Goal: Task Accomplishment & Management: Use online tool/utility

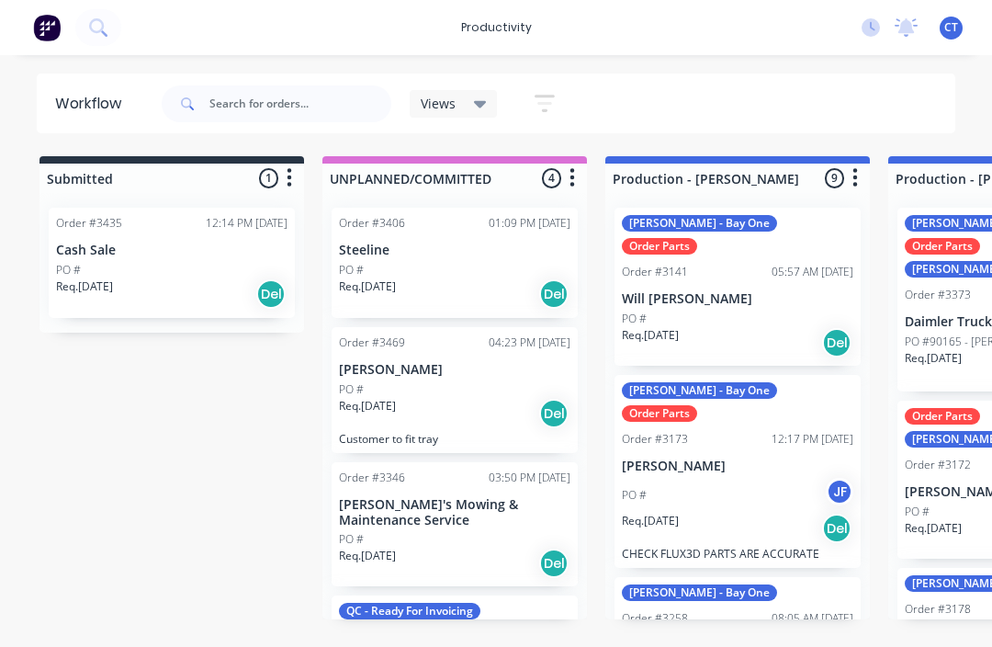
click at [86, 104] on div "Workflow" at bounding box center [92, 104] width 75 height 22
click at [61, 18] on img at bounding box center [47, 28] width 28 height 28
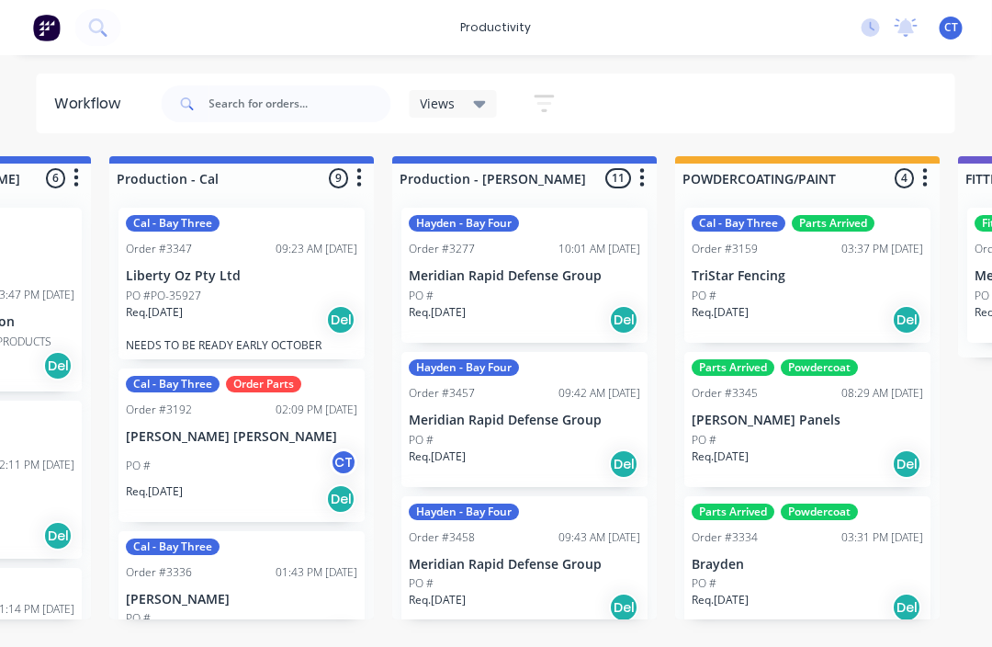
scroll to position [0, 1062]
click at [260, 276] on p "Liberty Oz Pty Ltd" at bounding box center [242, 276] width 232 height 16
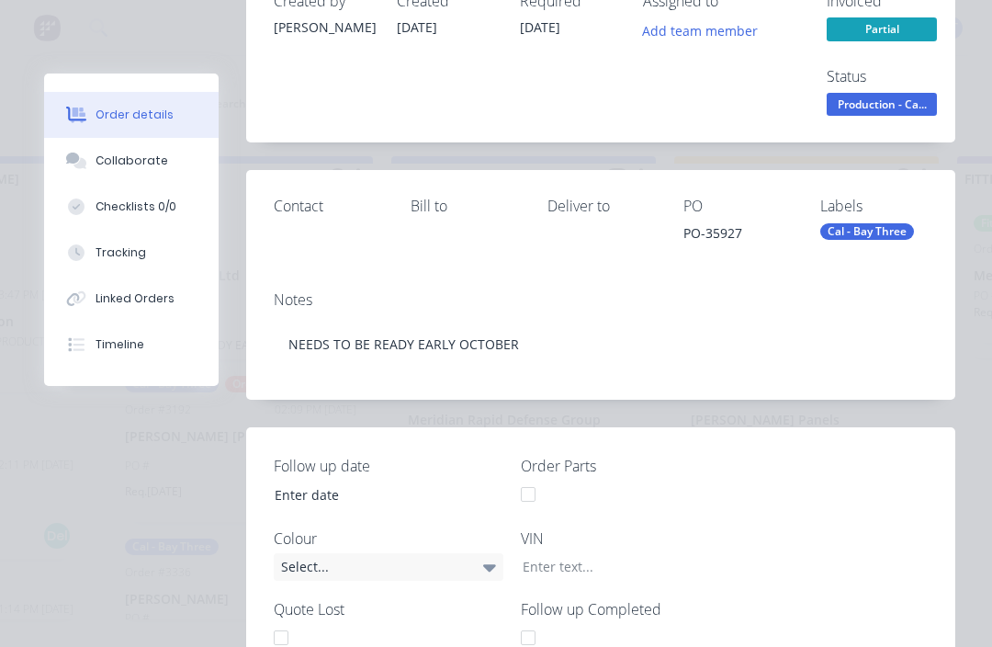
scroll to position [172, 0]
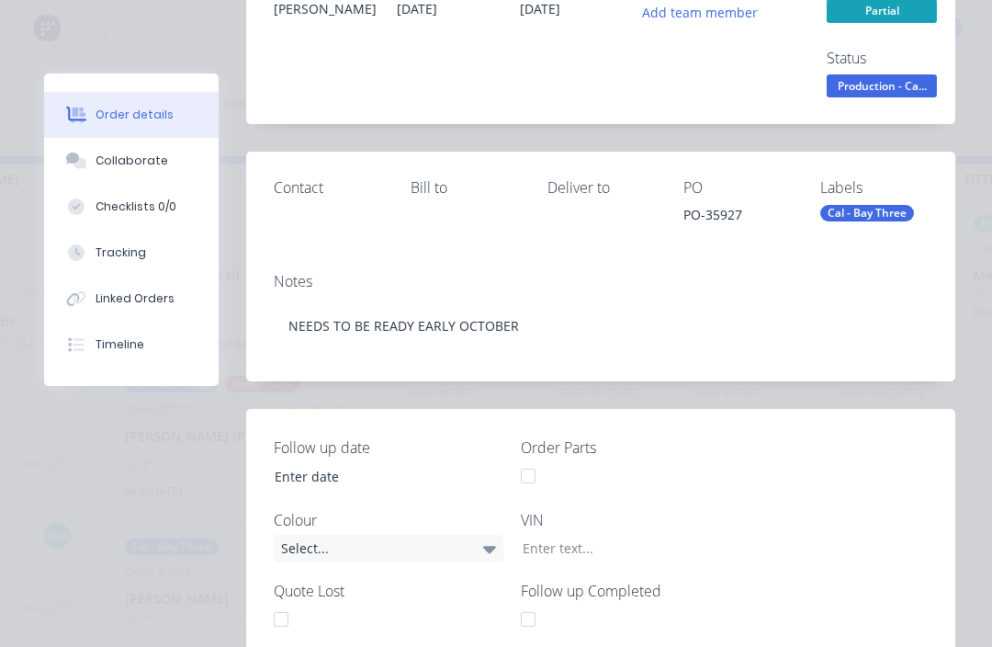
click at [152, 259] on button "Tracking" at bounding box center [131, 253] width 175 height 46
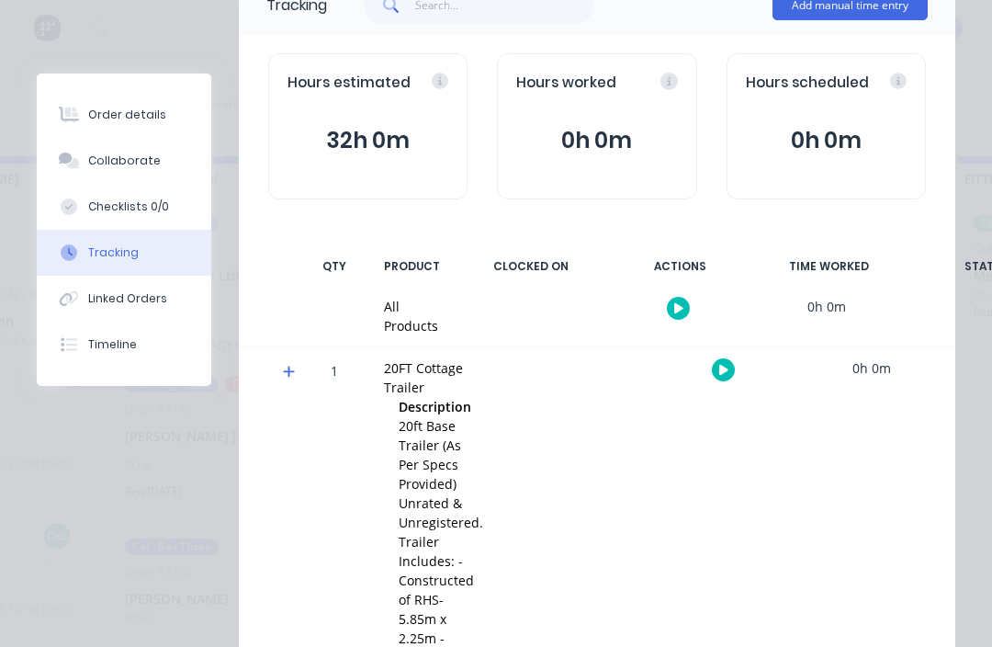
scroll to position [150, 0]
click at [722, 368] on icon "button" at bounding box center [723, 369] width 9 height 12
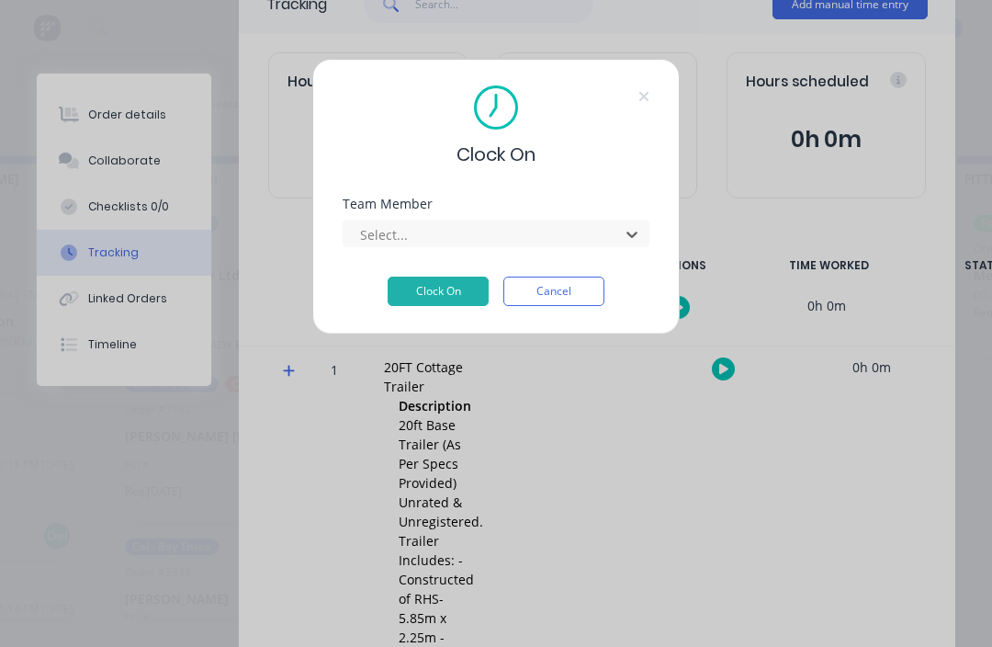
scroll to position [0, 927]
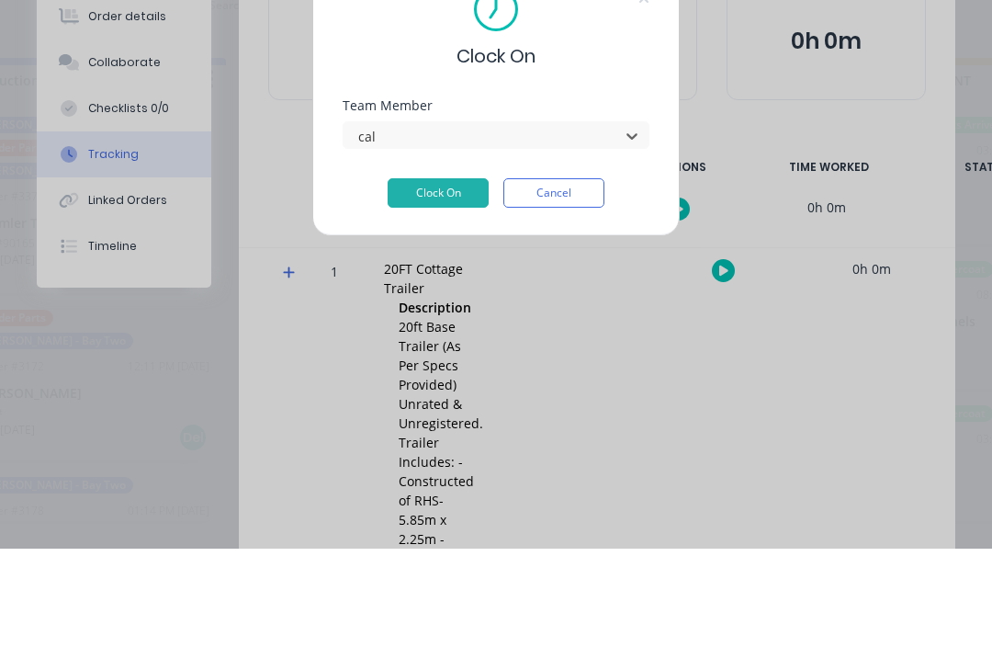
type input "cal"
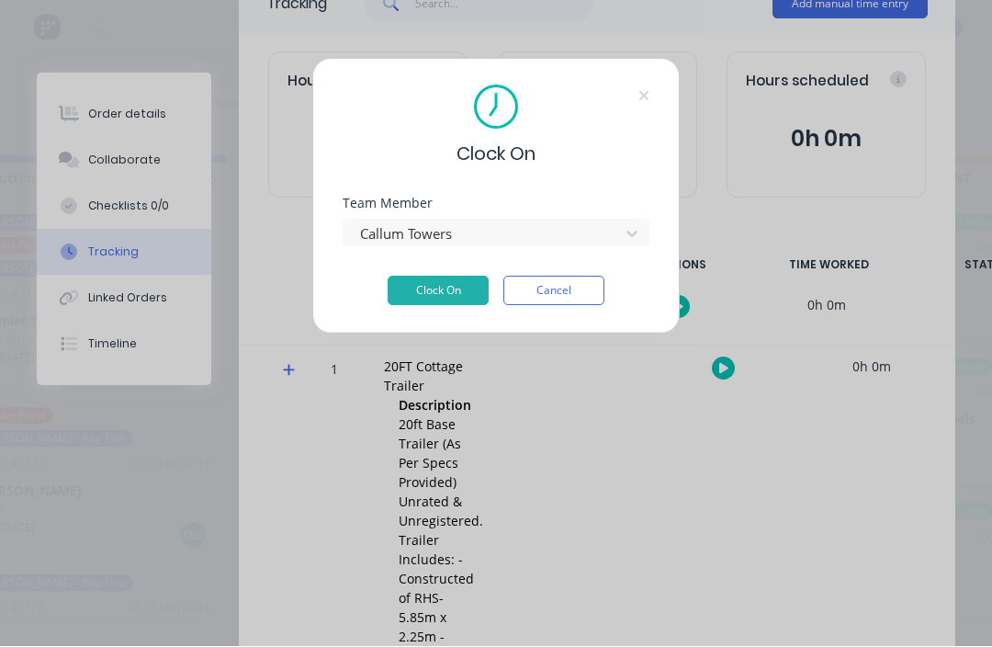
click at [442, 297] on button "Clock On" at bounding box center [438, 291] width 101 height 29
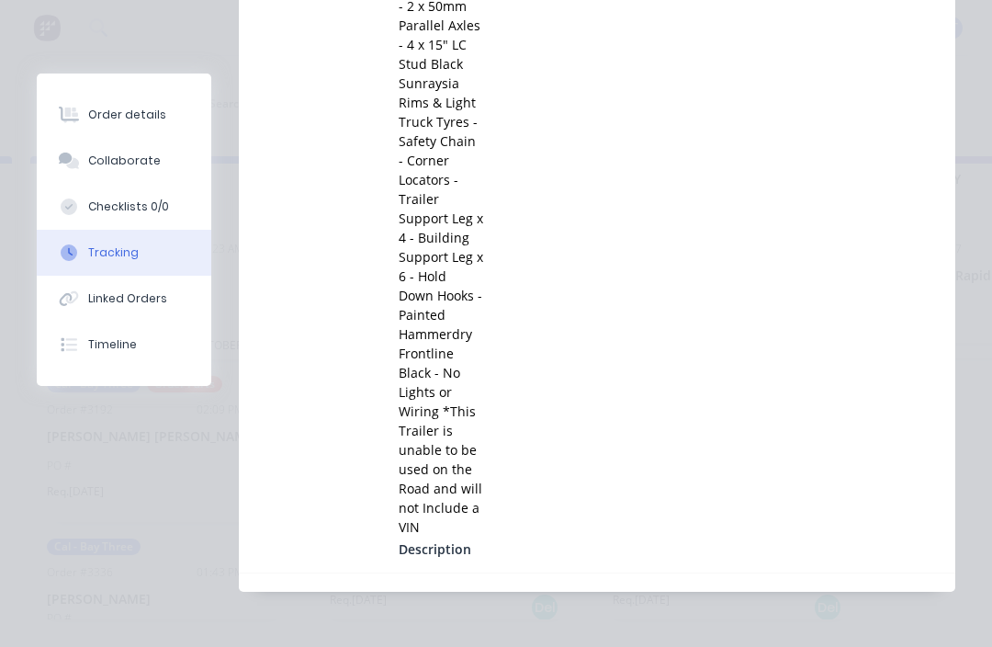
scroll to position [0, 1225]
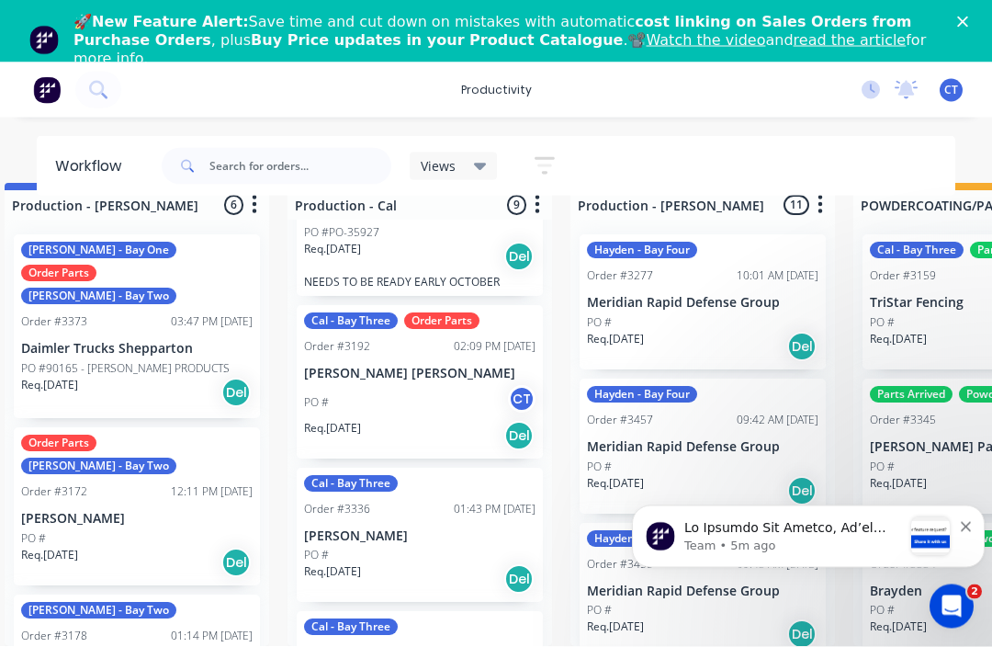
scroll to position [92, 0]
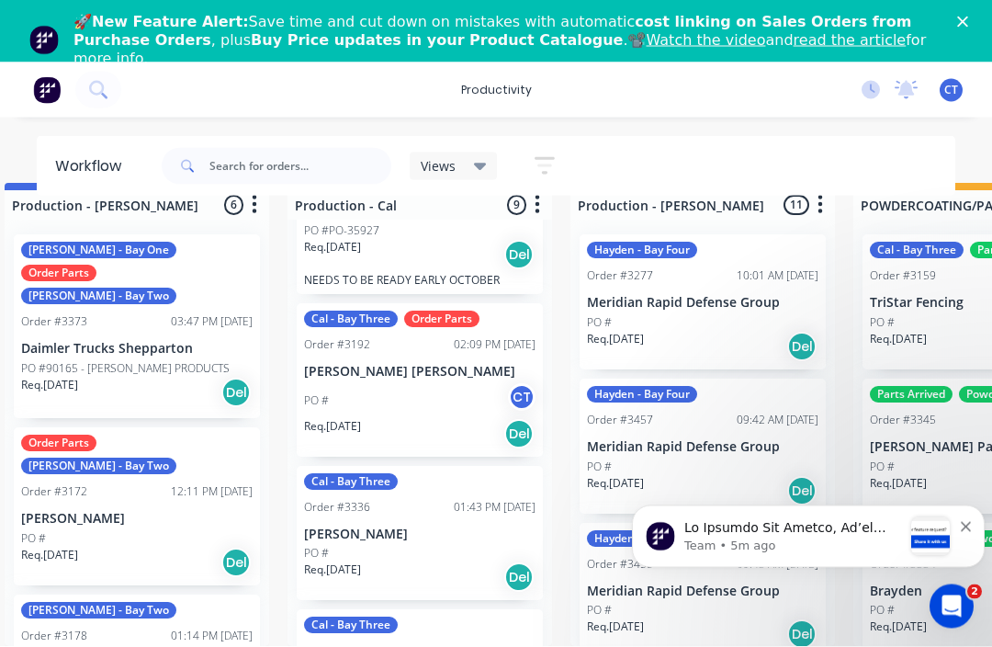
click at [447, 390] on div "PO # CT" at bounding box center [420, 401] width 232 height 35
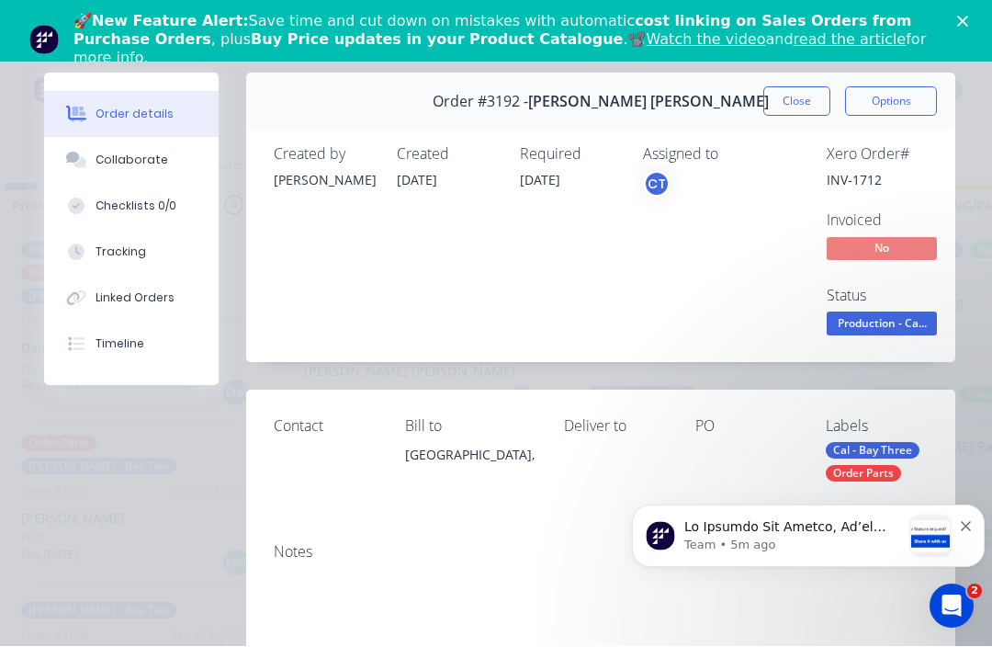
type input "16"
click at [956, 26] on div "🚀 New Feature Alert: Save time and cut down on mistakes with automatic cost lin…" at bounding box center [518, 39] width 889 height 66
click at [965, 16] on icon "Close" at bounding box center [962, 21] width 11 height 11
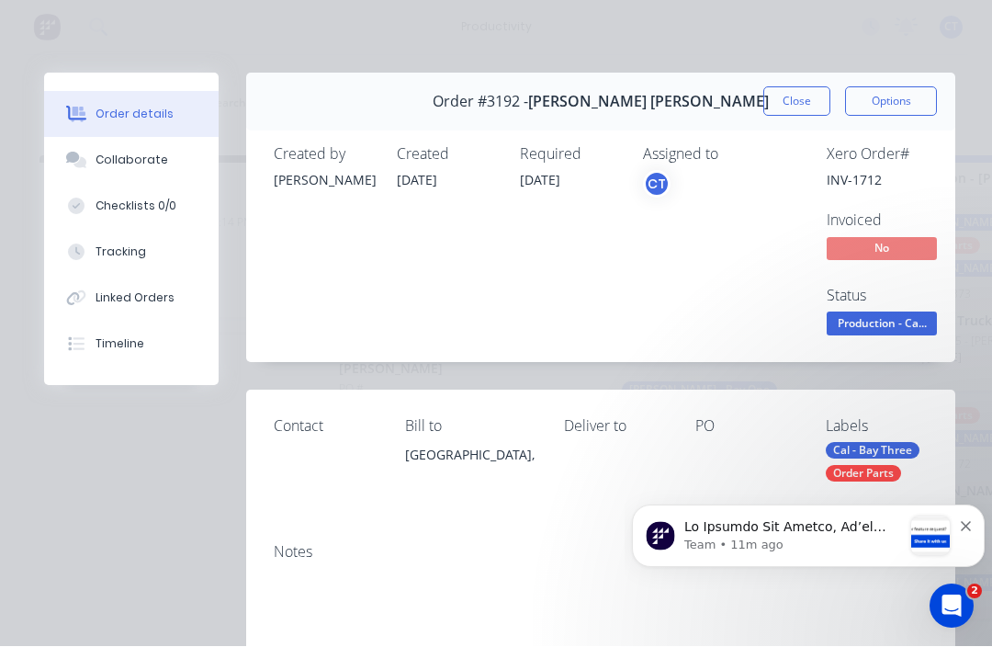
click at [119, 246] on div "Tracking" at bounding box center [121, 252] width 51 height 17
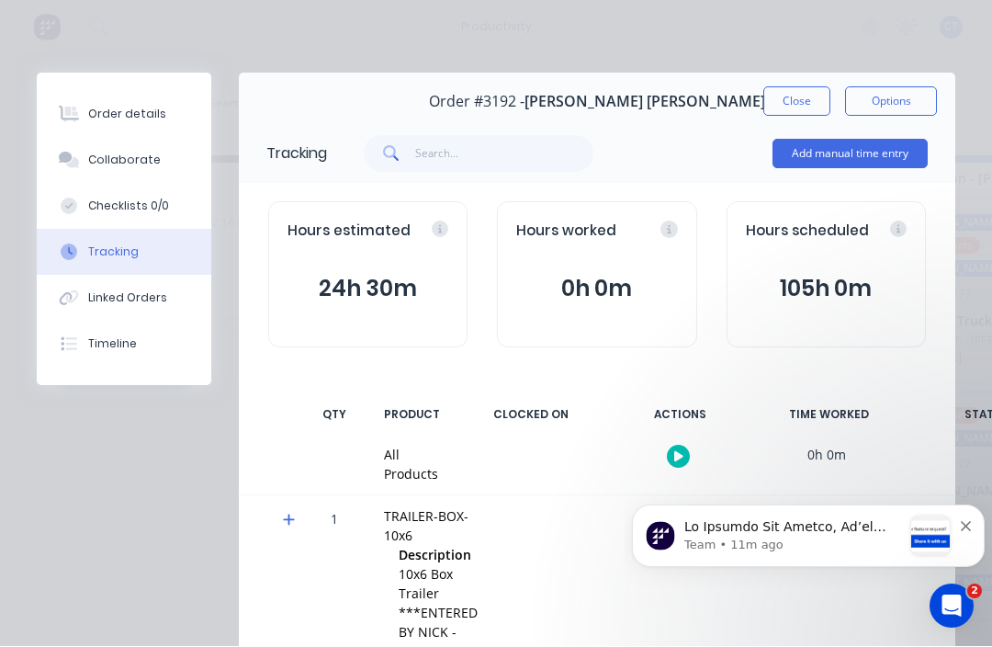
click at [789, 89] on button "Close" at bounding box center [797, 101] width 67 height 29
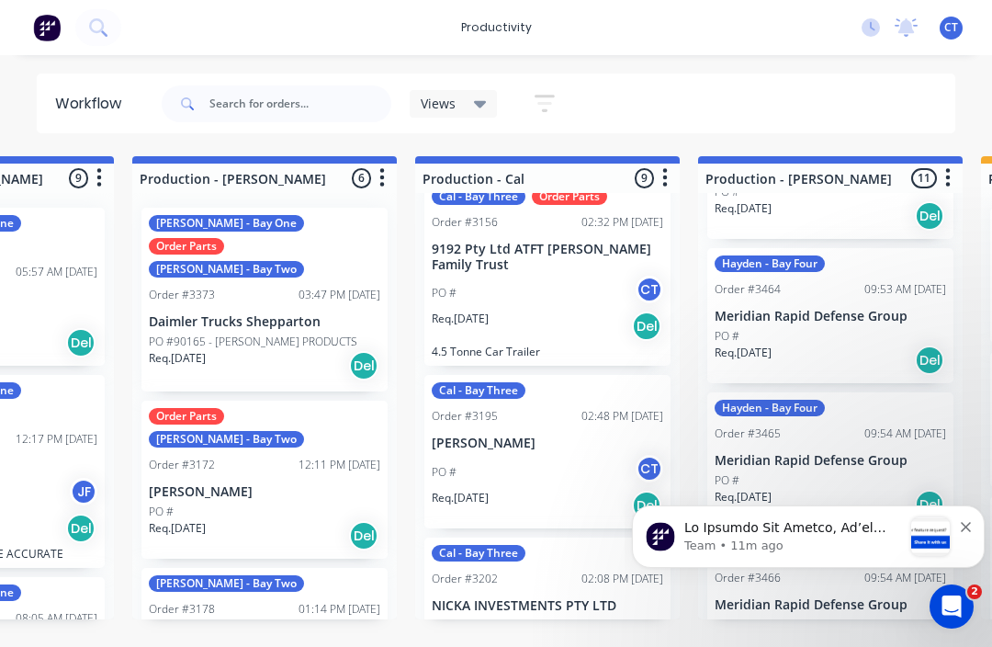
scroll to position [1110, 0]
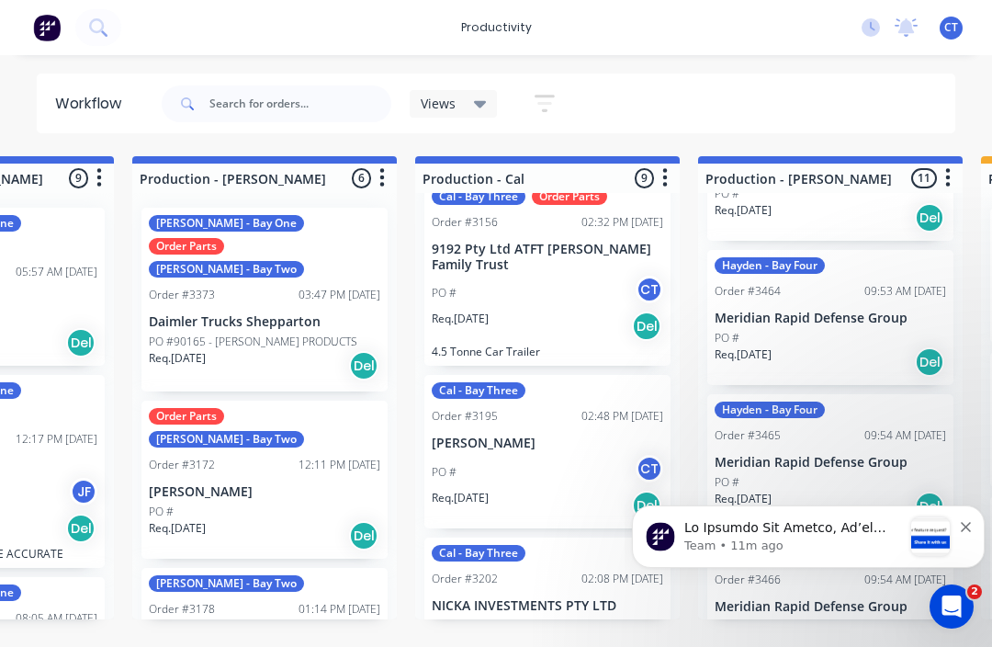
click at [963, 528] on icon "Dismiss notification" at bounding box center [966, 527] width 10 height 10
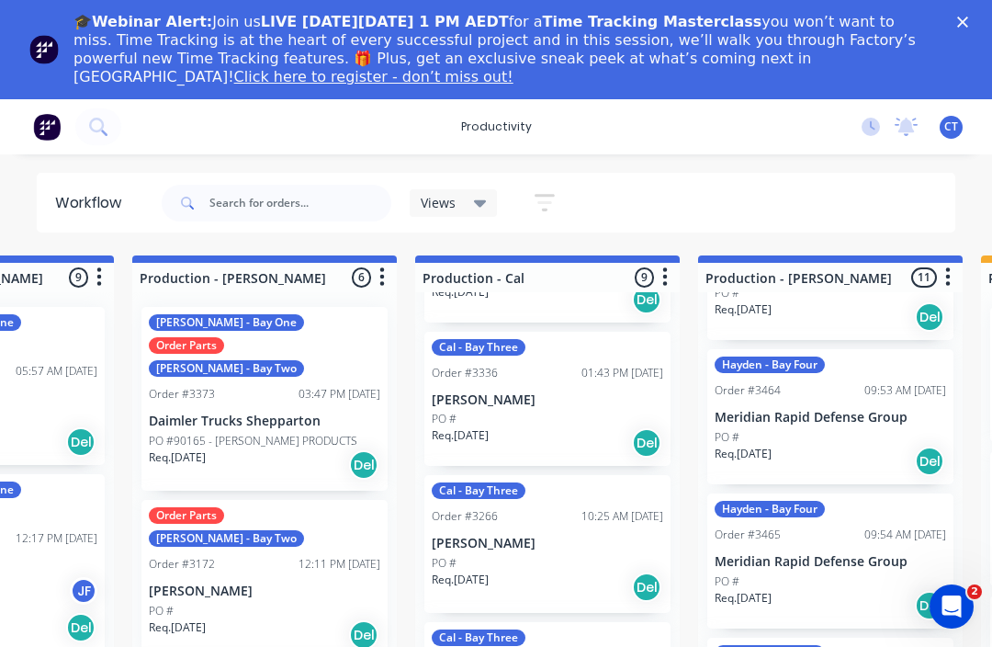
scroll to position [295, 0]
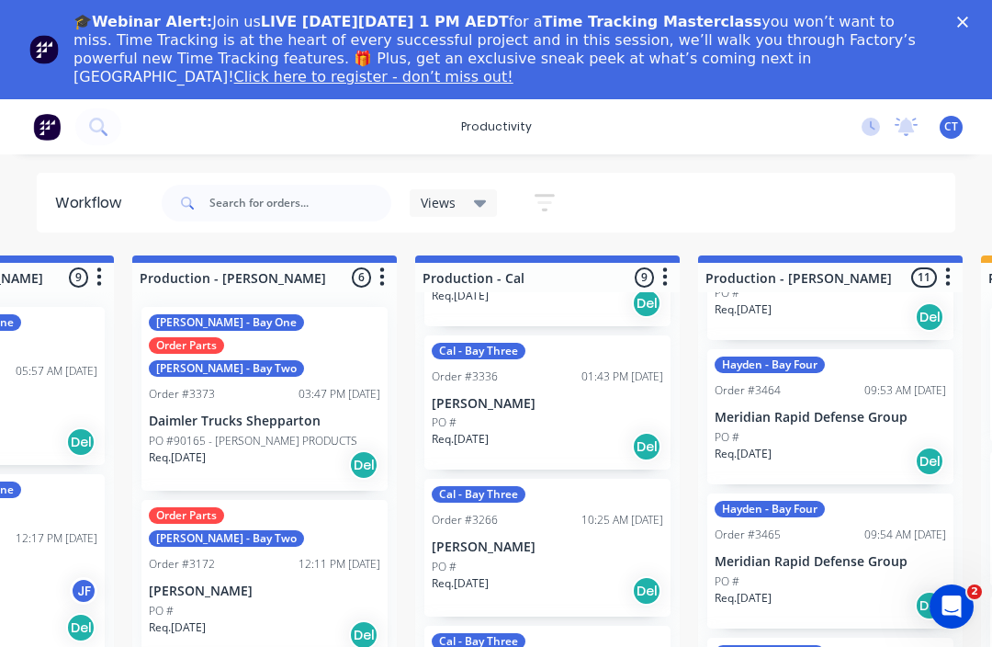
click at [582, 373] on div "01:43 PM [DATE]" at bounding box center [623, 376] width 82 height 17
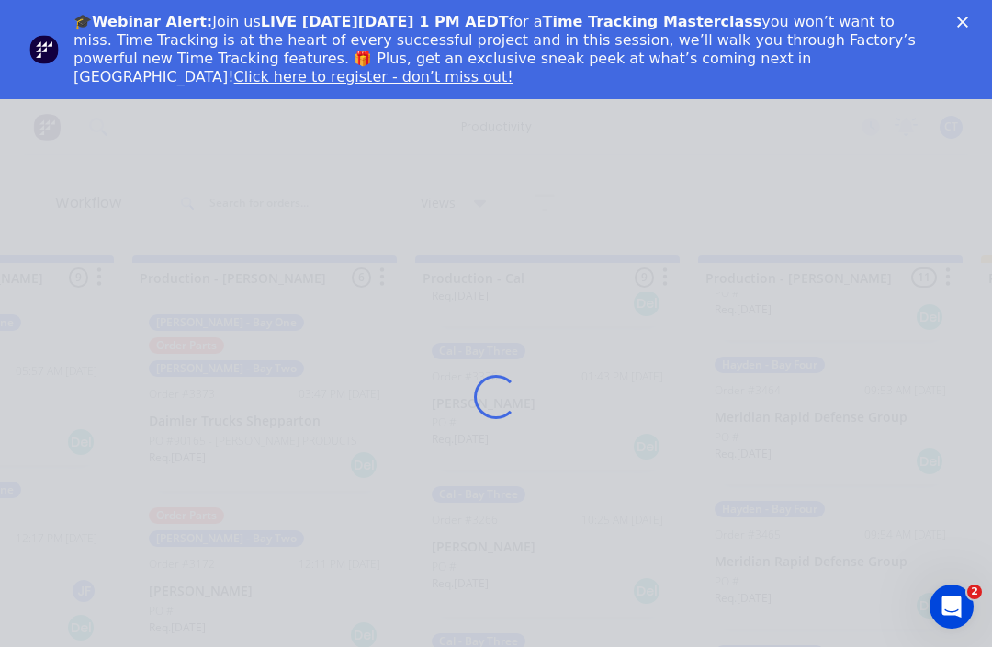
click at [956, 27] on div "🎓Webinar Alert: Join us LIVE on Thursday, October 16 at 1 PM AEDT for a Time Tr…" at bounding box center [518, 49] width 889 height 85
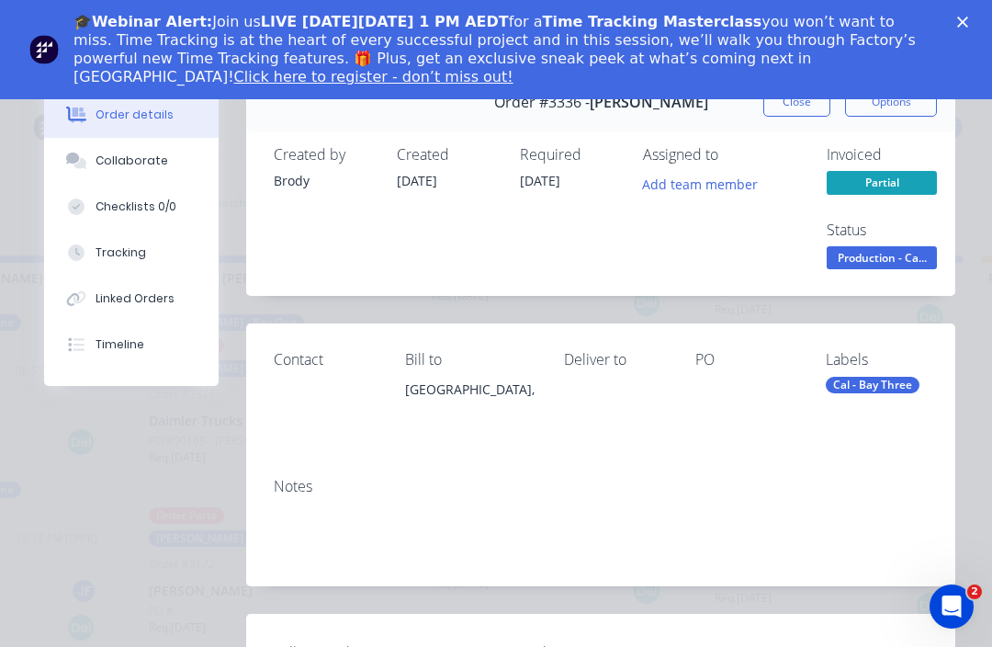
click at [963, 17] on icon "Close" at bounding box center [962, 22] width 11 height 11
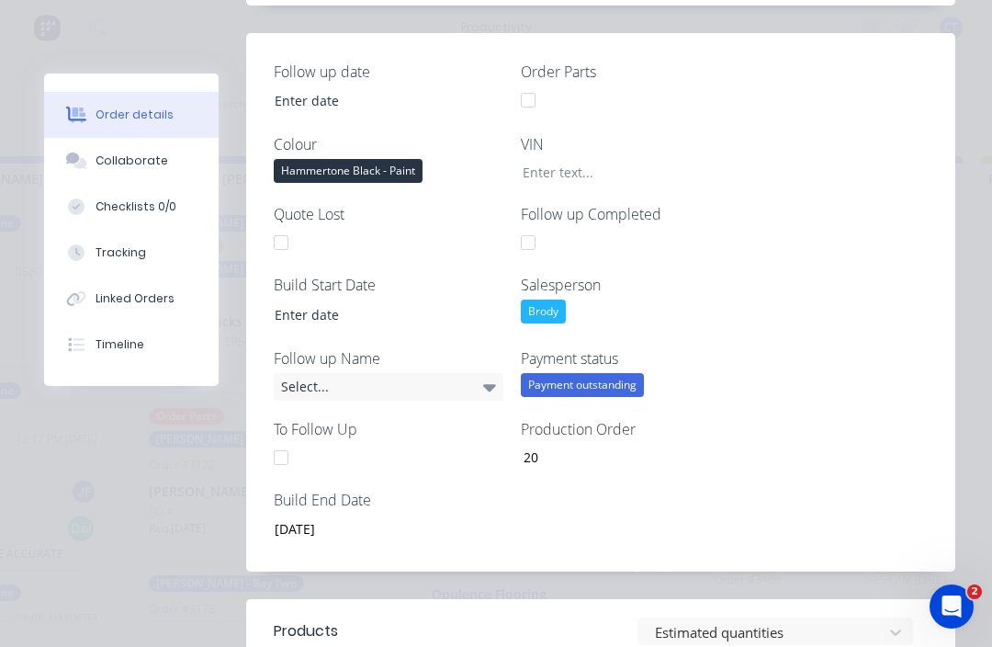
scroll to position [573, 0]
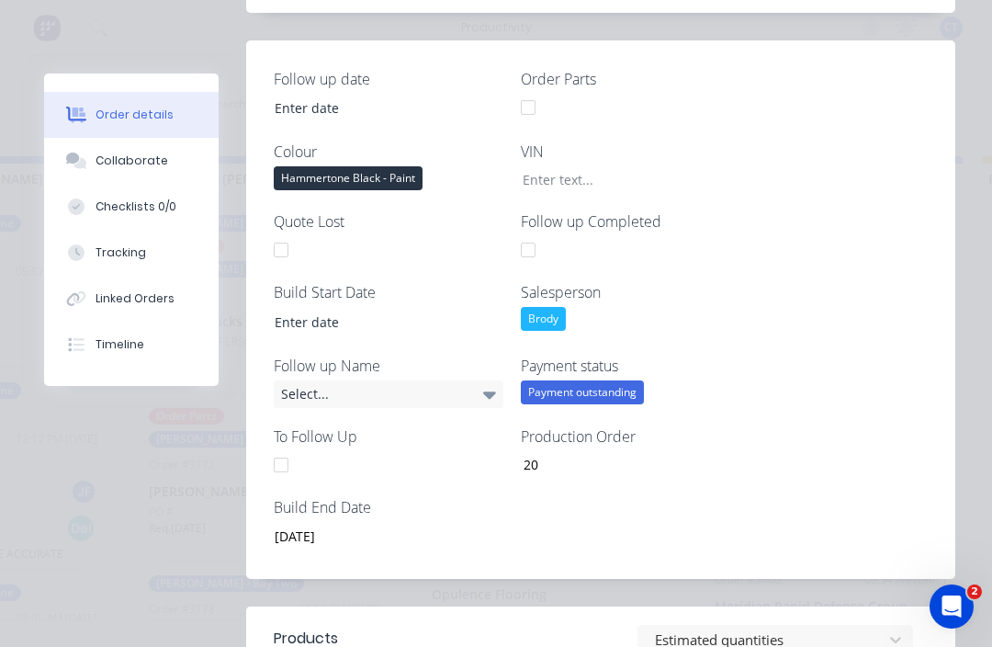
click at [116, 248] on div "Tracking" at bounding box center [121, 252] width 51 height 17
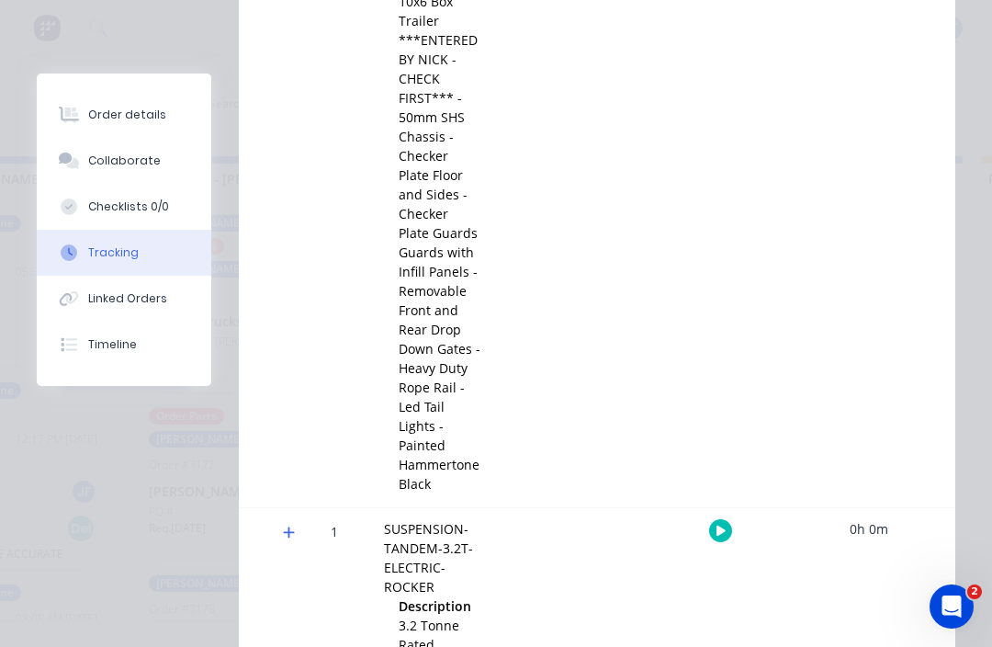
scroll to position [0, 0]
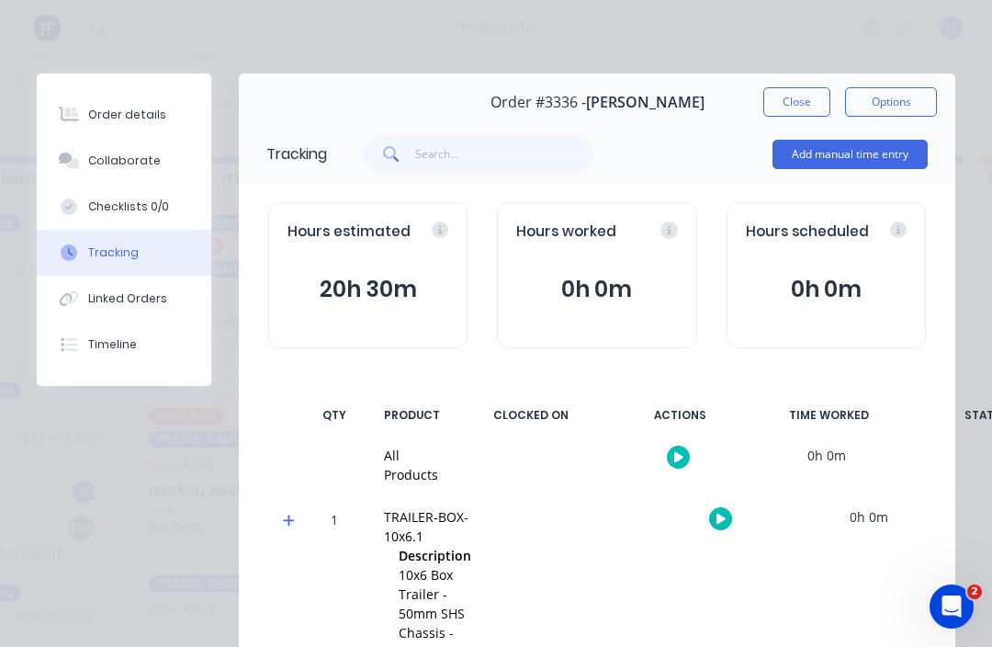
click at [790, 91] on button "Close" at bounding box center [797, 101] width 67 height 29
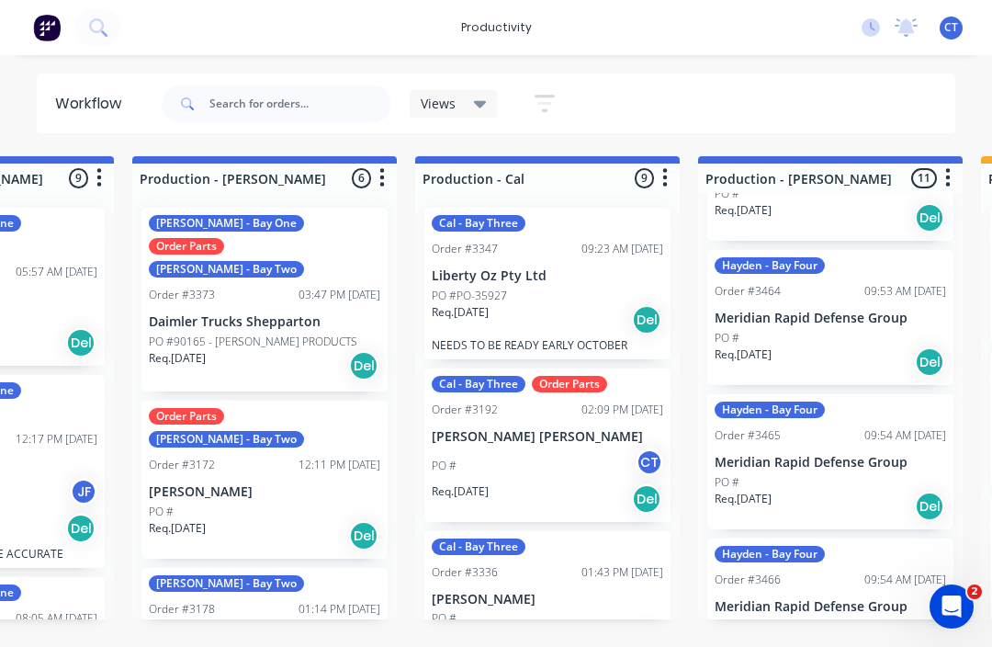
click at [572, 288] on div "PO #PO-35927" at bounding box center [548, 296] width 232 height 17
